Goal: Transaction & Acquisition: Purchase product/service

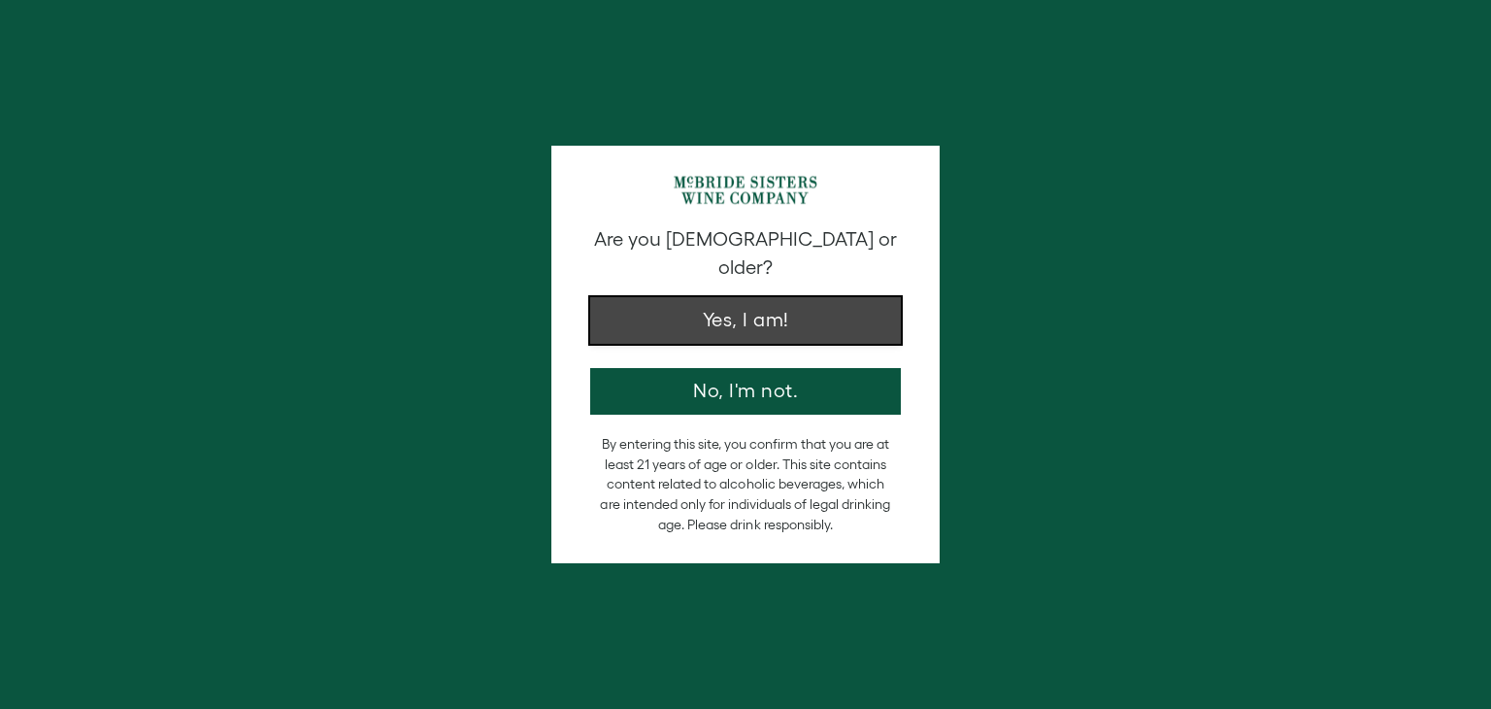
click at [733, 302] on button "Yes, I am!" at bounding box center [745, 320] width 311 height 47
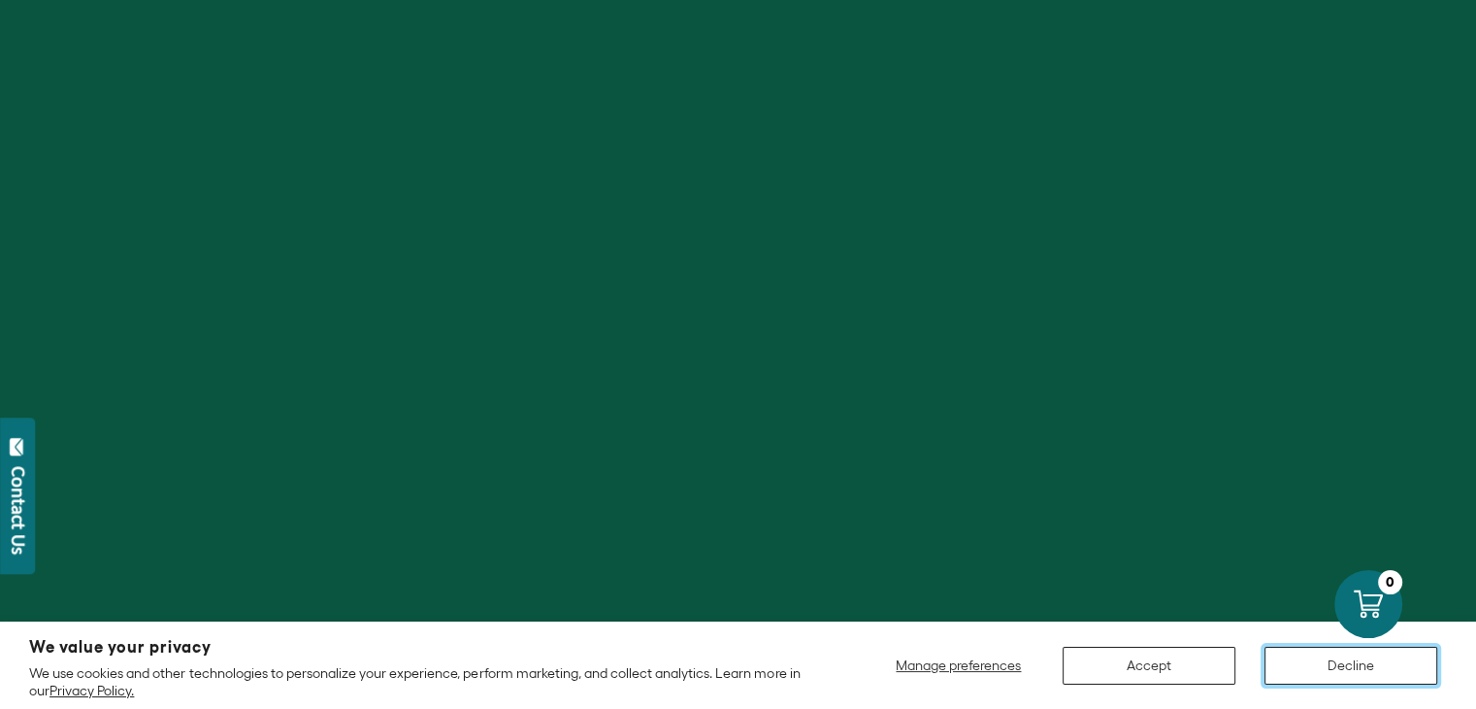
click at [1375, 671] on button "Decline" at bounding box center [1351, 665] width 173 height 38
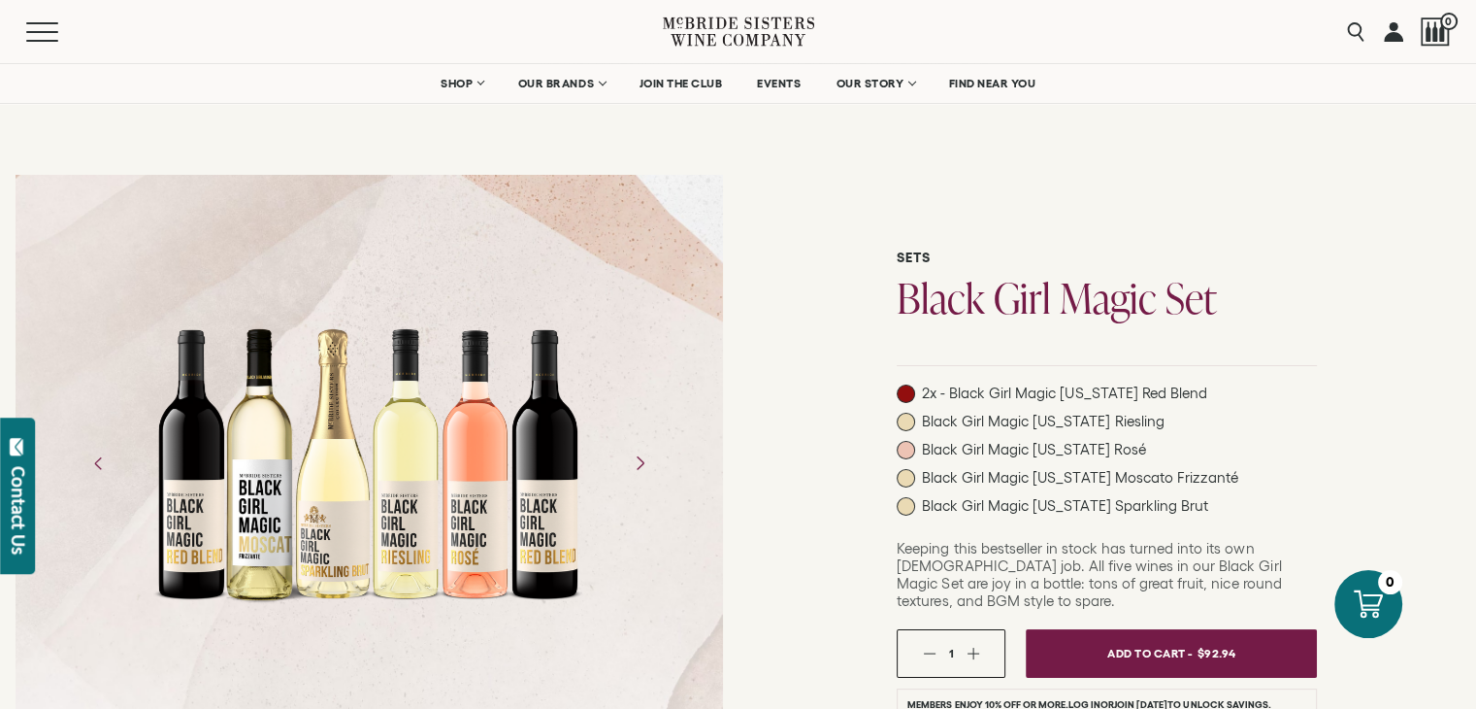
click at [641, 459] on icon "Next" at bounding box center [639, 463] width 34 height 34
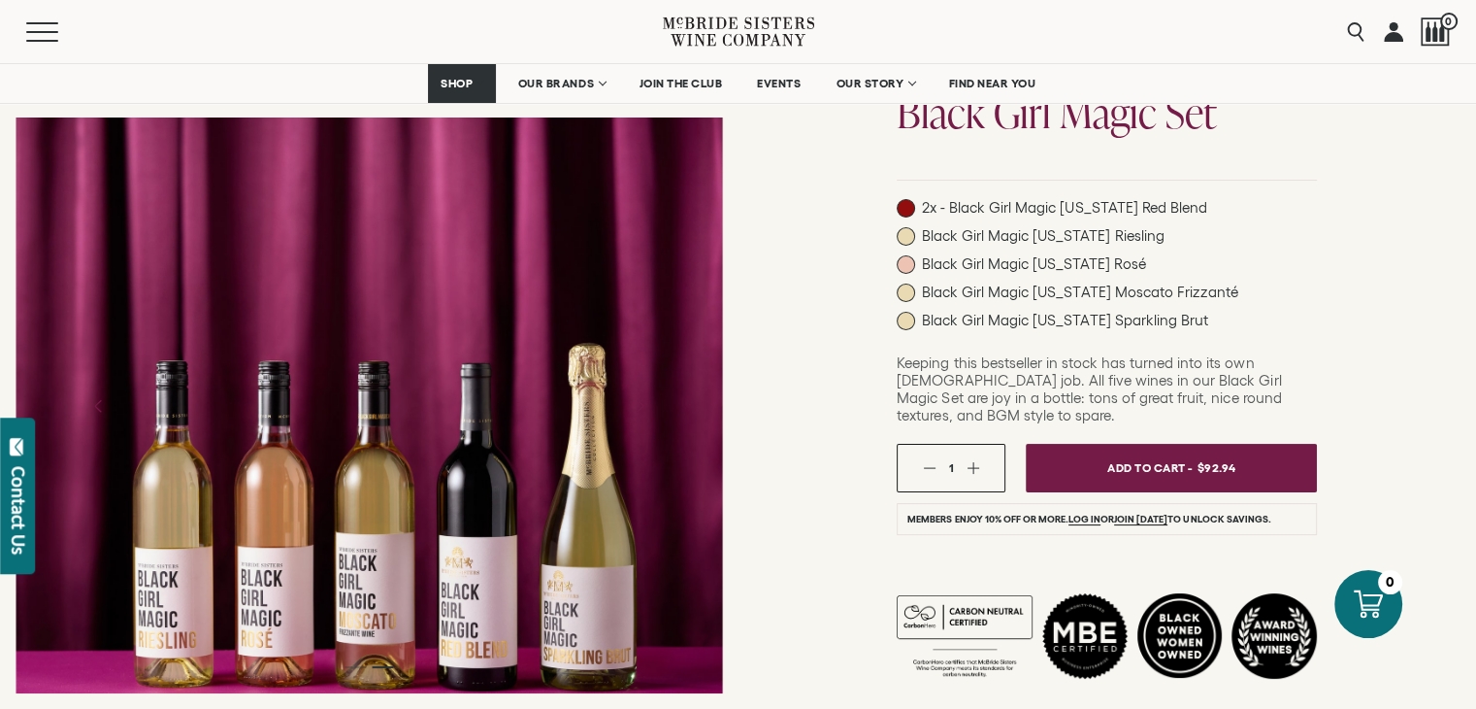
scroll to position [194, 0]
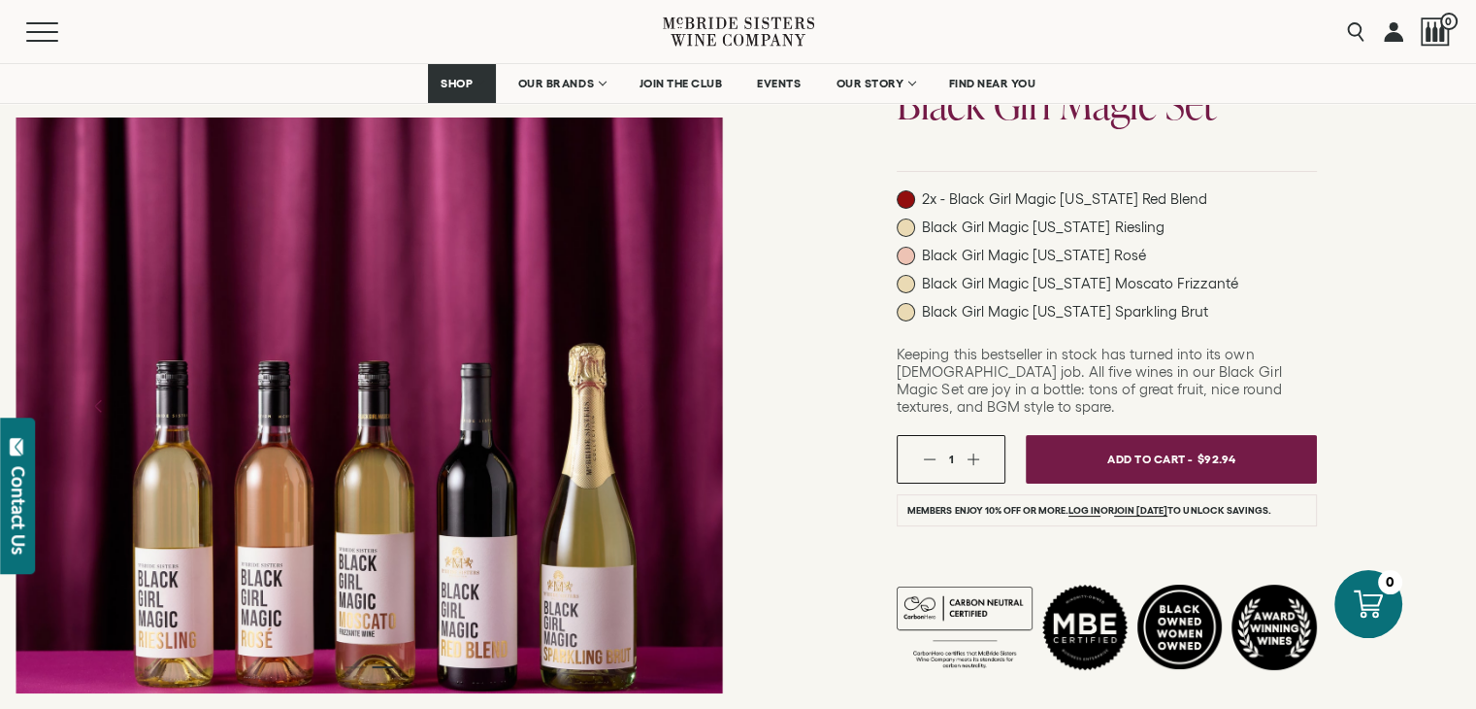
click at [975, 452] on button "button" at bounding box center [973, 458] width 13 height 13
click at [932, 452] on button "button" at bounding box center [929, 458] width 13 height 13
